Goal: Task Accomplishment & Management: Complete application form

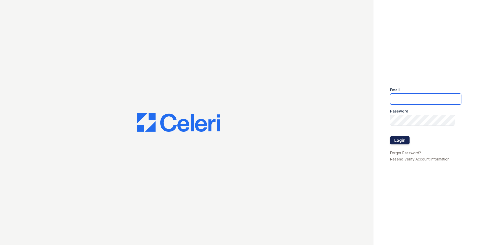
type input "[EMAIL_ADDRESS][DOMAIN_NAME]"
click at [400, 140] on button "Login" at bounding box center [399, 140] width 19 height 8
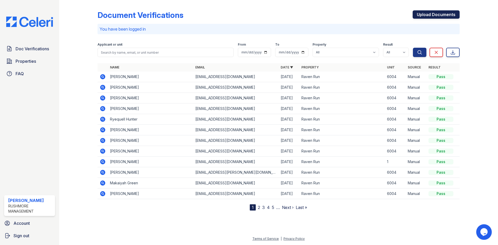
click at [441, 15] on link "Upload Documents" at bounding box center [435, 14] width 47 height 8
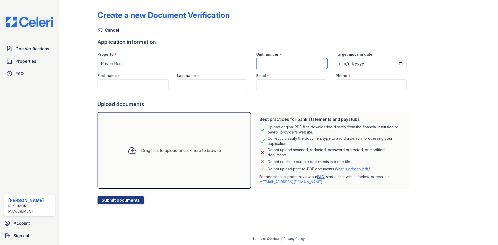
click at [288, 65] on input "Unit number" at bounding box center [291, 63] width 71 height 11
type input "6004"
click at [127, 83] on input "First name" at bounding box center [132, 84] width 71 height 11
click at [131, 85] on input "First name" at bounding box center [132, 84] width 71 height 11
paste input "e Diavione Finney"
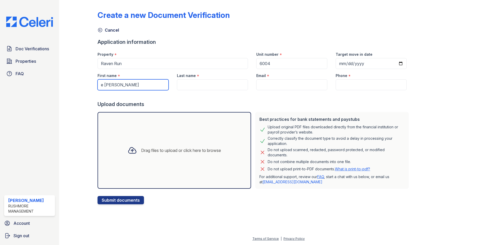
click at [103, 85] on input "e Diavione Finney" at bounding box center [132, 84] width 71 height 11
drag, startPoint x: 132, startPoint y: 85, endPoint x: 120, endPoint y: 85, distance: 12.2
click at [120, 85] on input "Diavione Finney" at bounding box center [132, 84] width 71 height 11
type input "Diavione"
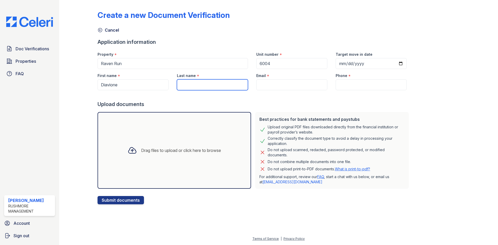
click at [178, 82] on input "Last name" at bounding box center [212, 84] width 71 height 11
type input "Finney"
click at [274, 85] on input "Email" at bounding box center [291, 84] width 71 height 11
click at [263, 86] on input "Email" at bounding box center [291, 84] width 71 height 11
paste input "diavionefinney@gmail.com"
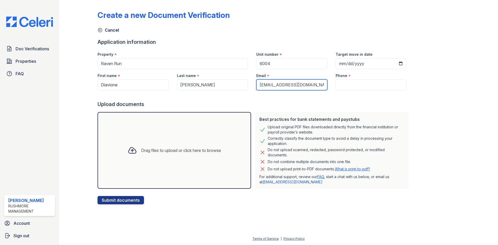
type input "diavionefinney@gmail.com"
click at [364, 85] on input "Phone" at bounding box center [370, 84] width 71 height 11
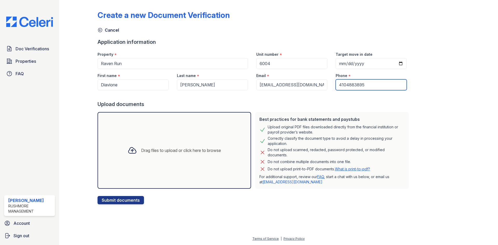
type input "4104883895"
click at [178, 158] on div "Drag files to upload or click here to browse" at bounding box center [174, 151] width 102 height 18
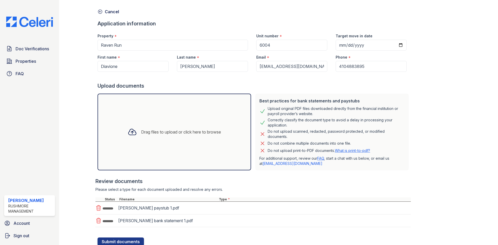
scroll to position [37, 0]
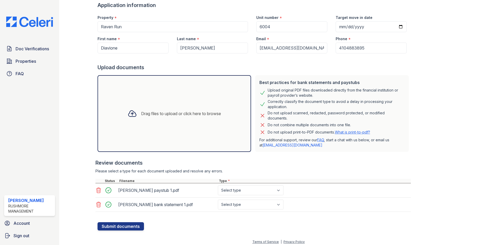
click at [168, 118] on div "Drag files to upload or click here to browse" at bounding box center [174, 114] width 102 height 18
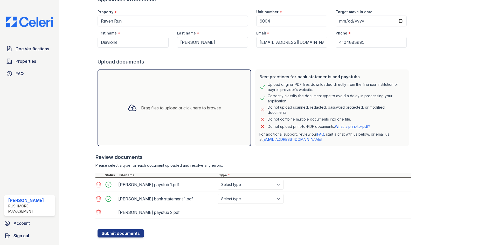
scroll to position [53, 0]
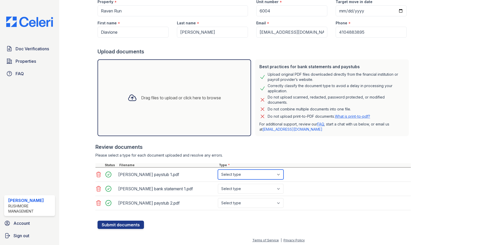
click at [275, 174] on select "Select type Paystub Bank Statement Offer Letter Tax Documents Benefit Award Let…" at bounding box center [251, 175] width 66 height 10
select select "paystub"
click at [218, 170] on select "Select type Paystub Bank Statement Offer Letter Tax Documents Benefit Award Let…" at bounding box center [251, 175] width 66 height 10
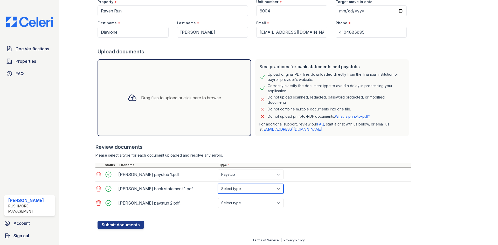
click at [263, 189] on select "Select type Paystub Bank Statement Offer Letter Tax Documents Benefit Award Let…" at bounding box center [251, 189] width 66 height 10
select select "bank_statement"
click at [218, 184] on select "Select type Paystub Bank Statement Offer Letter Tax Documents Benefit Award Let…" at bounding box center [251, 189] width 66 height 10
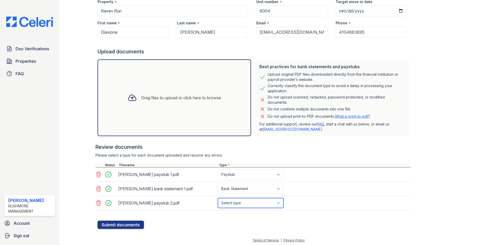
click at [248, 205] on select "Select type Paystub Bank Statement Offer Letter Tax Documents Benefit Award Let…" at bounding box center [251, 203] width 66 height 10
select select "paystub"
click at [218, 198] on select "Select type Paystub Bank Statement Offer Letter Tax Documents Benefit Award Let…" at bounding box center [251, 203] width 66 height 10
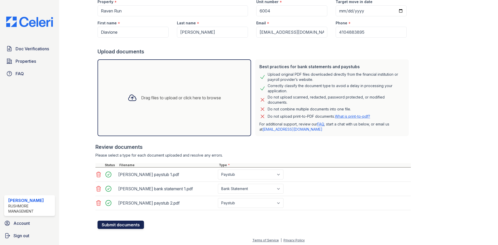
click at [116, 226] on button "Submit documents" at bounding box center [120, 225] width 46 height 8
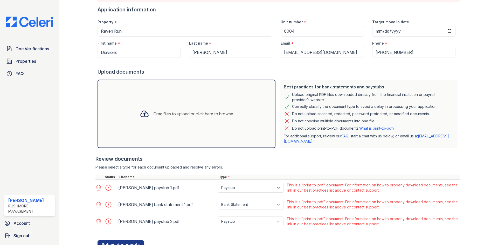
scroll to position [0, 0]
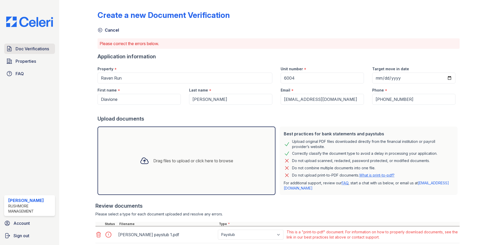
click at [44, 46] on span "Doc Verifications" at bounding box center [32, 49] width 33 height 6
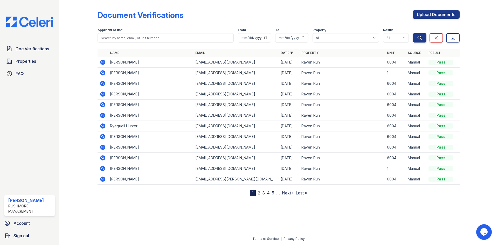
click at [103, 73] on icon at bounding box center [103, 73] width 6 height 6
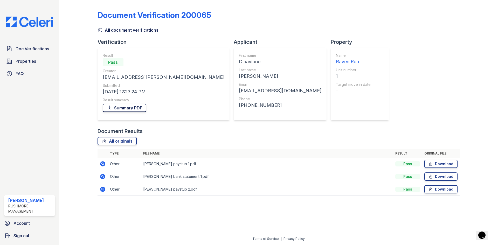
click at [133, 109] on link "Summary PDF" at bounding box center [125, 108] width 44 height 8
drag, startPoint x: 42, startPoint y: 48, endPoint x: 45, endPoint y: 50, distance: 3.7
click at [42, 48] on span "Doc Verifications" at bounding box center [32, 49] width 33 height 6
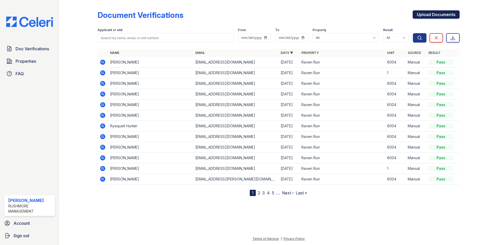
click at [453, 15] on link "Upload Documents" at bounding box center [435, 14] width 47 height 8
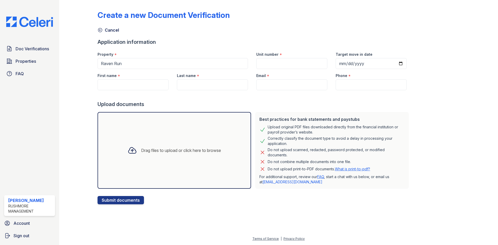
click at [173, 159] on div "Drag files to upload or click here to browse" at bounding box center [174, 151] width 102 height 18
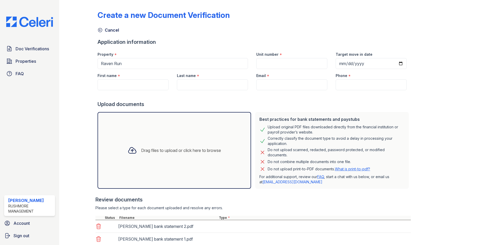
scroll to position [50, 0]
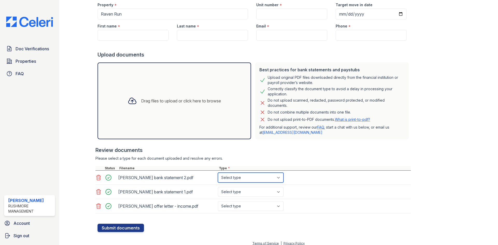
click at [258, 181] on select "Select type Paystub Bank Statement Offer Letter Tax Documents Benefit Award Let…" at bounding box center [251, 178] width 66 height 10
select select "bank_statement"
click at [218, 173] on select "Select type Paystub Bank Statement Offer Letter Tax Documents Benefit Award Let…" at bounding box center [251, 178] width 66 height 10
click at [262, 191] on select "Select type Paystub Bank Statement Offer Letter Tax Documents Benefit Award Let…" at bounding box center [251, 192] width 66 height 10
select select "bank_statement"
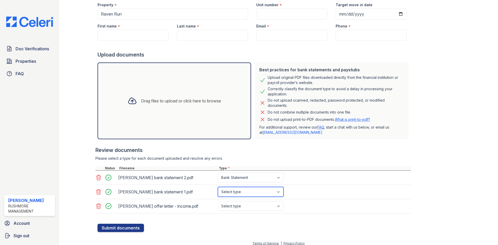
click at [218, 187] on select "Select type Paystub Bank Statement Offer Letter Tax Documents Benefit Award Let…" at bounding box center [251, 192] width 66 height 10
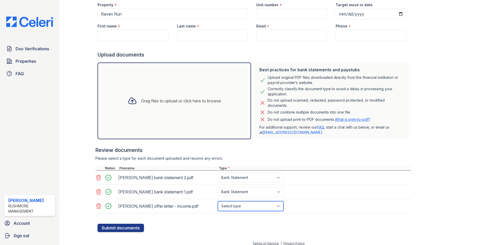
click at [247, 206] on select "Select type Paystub Bank Statement Offer Letter Tax Documents Benefit Award Let…" at bounding box center [251, 206] width 66 height 10
select select "offer_letter"
click at [218, 201] on select "Select type Paystub Bank Statement Offer Letter Tax Documents Benefit Award Let…" at bounding box center [251, 206] width 66 height 10
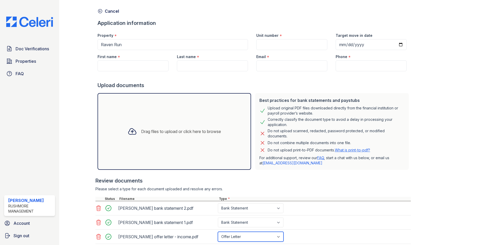
scroll to position [0, 0]
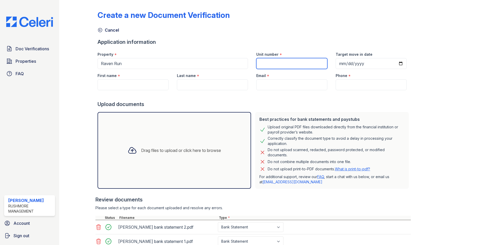
click at [288, 64] on input "Unit number" at bounding box center [291, 63] width 71 height 11
type input "6004"
click at [116, 83] on input "First name" at bounding box center [132, 84] width 71 height 11
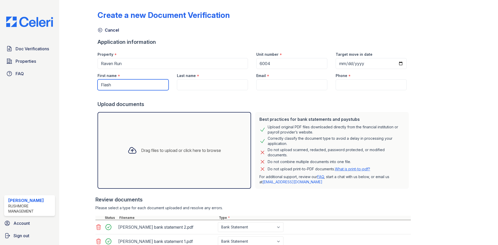
type input "Flash"
click at [225, 86] on input "Last name" at bounding box center [212, 84] width 71 height 11
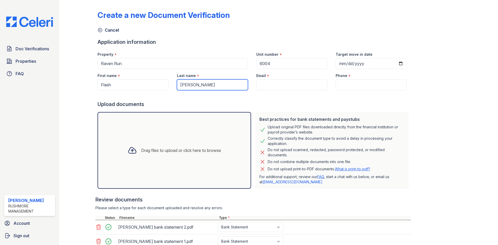
type input "Streeter"
click at [265, 86] on input "Email" at bounding box center [291, 84] width 71 height 11
click at [270, 87] on input "Email" at bounding box center [291, 84] width 71 height 11
paste input "[EMAIL_ADDRESS][DOMAIN_NAME]"
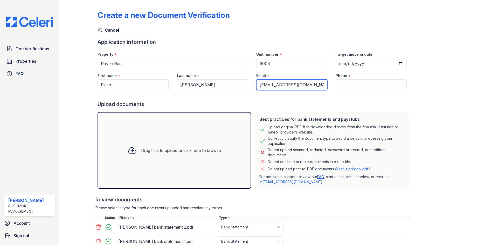
type input "[EMAIL_ADDRESS][DOMAIN_NAME]"
click at [359, 89] on input "Phone" at bounding box center [370, 84] width 71 height 11
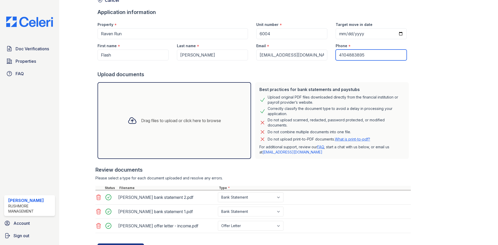
scroll to position [54, 0]
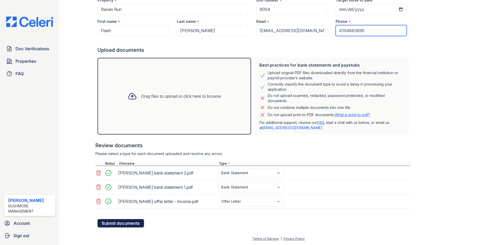
type input "4104883895"
click at [128, 226] on button "Submit documents" at bounding box center [120, 223] width 46 height 8
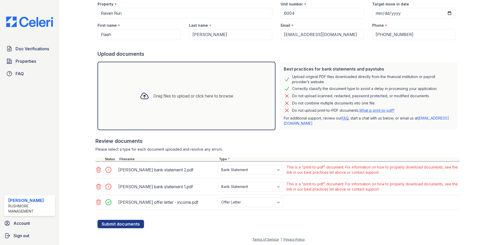
scroll to position [66, 0]
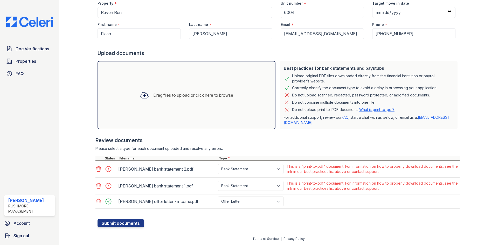
click at [96, 185] on icon at bounding box center [98, 186] width 6 height 6
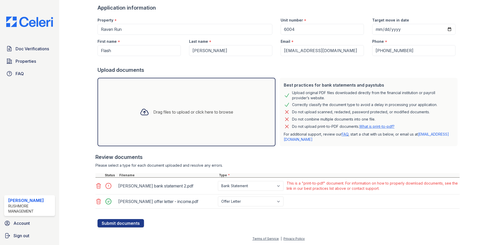
click at [97, 184] on icon at bounding box center [98, 185] width 4 height 5
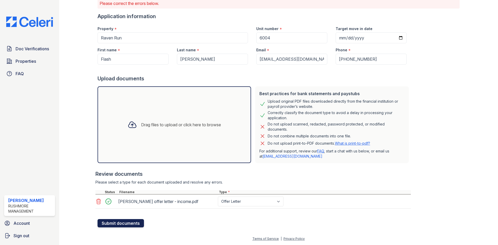
click at [135, 222] on button "Submit documents" at bounding box center [120, 223] width 46 height 8
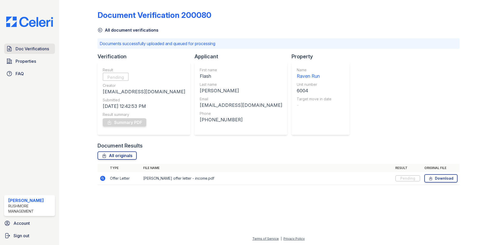
click at [52, 48] on link "Doc Verifications" at bounding box center [29, 49] width 51 height 10
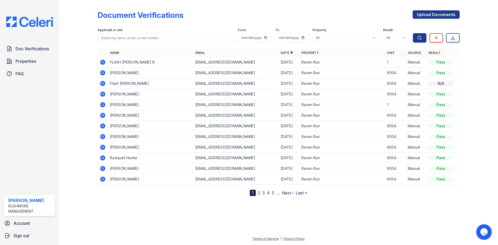
click at [101, 85] on icon at bounding box center [102, 83] width 5 height 5
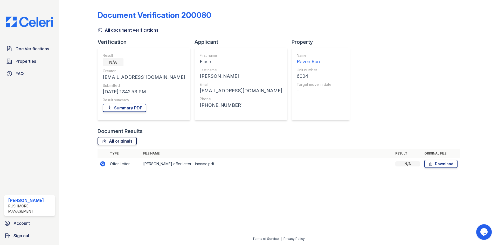
click at [119, 143] on link "All originals" at bounding box center [116, 141] width 39 height 8
click at [109, 144] on link "All originals" at bounding box center [116, 141] width 39 height 8
click at [32, 48] on span "Doc Verifications" at bounding box center [32, 49] width 33 height 6
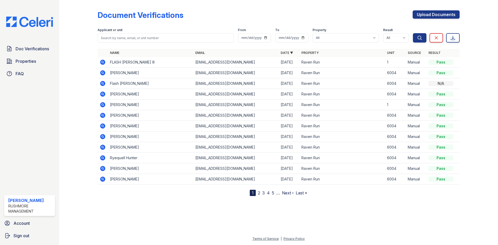
click at [101, 63] on icon at bounding box center [102, 62] width 5 height 5
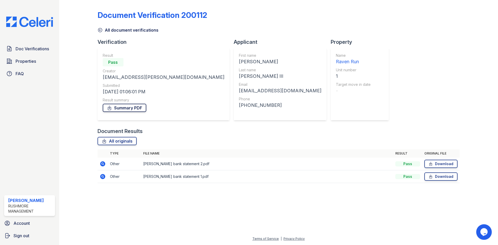
click at [126, 106] on link "Summary PDF" at bounding box center [125, 108] width 44 height 8
